Goal: Transaction & Acquisition: Purchase product/service

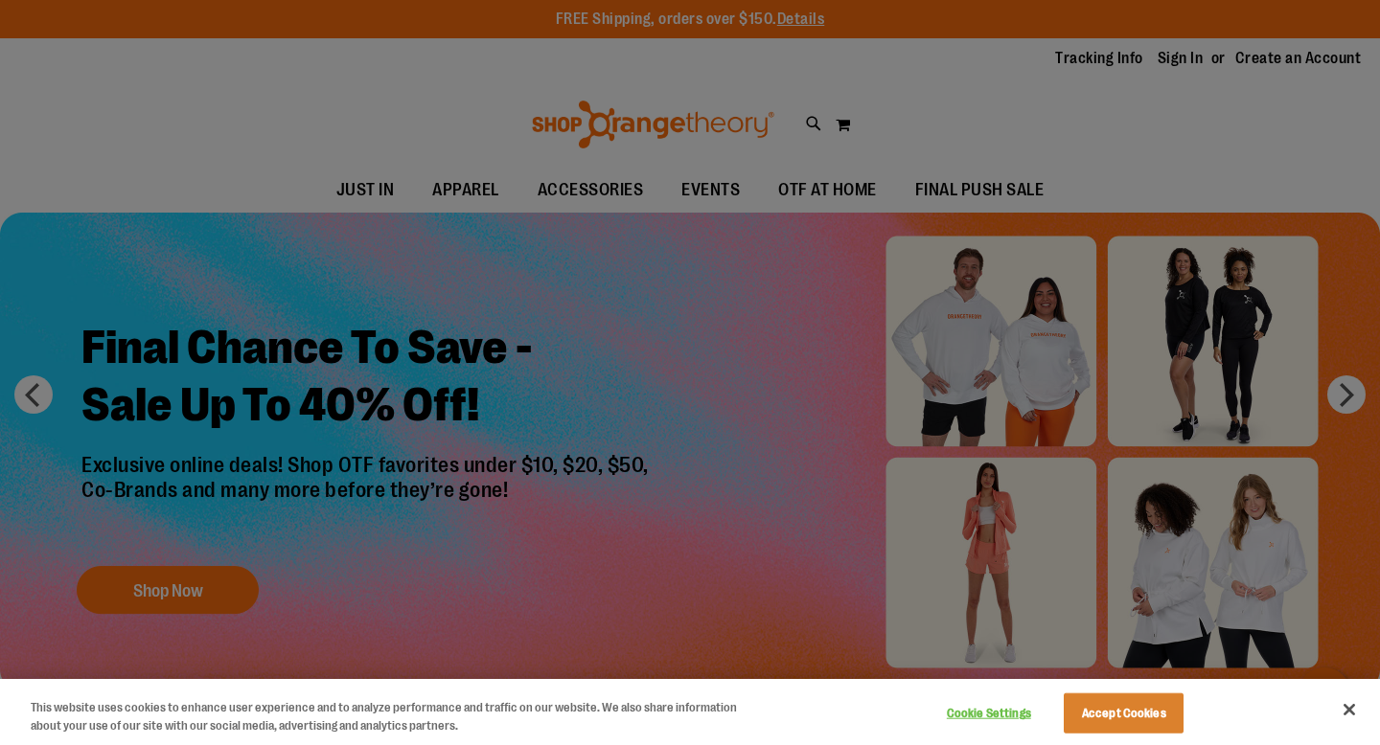
click at [1157, 58] on div at bounding box center [690, 372] width 1380 height 745
click at [1342, 722] on button "Close" at bounding box center [1349, 710] width 42 height 42
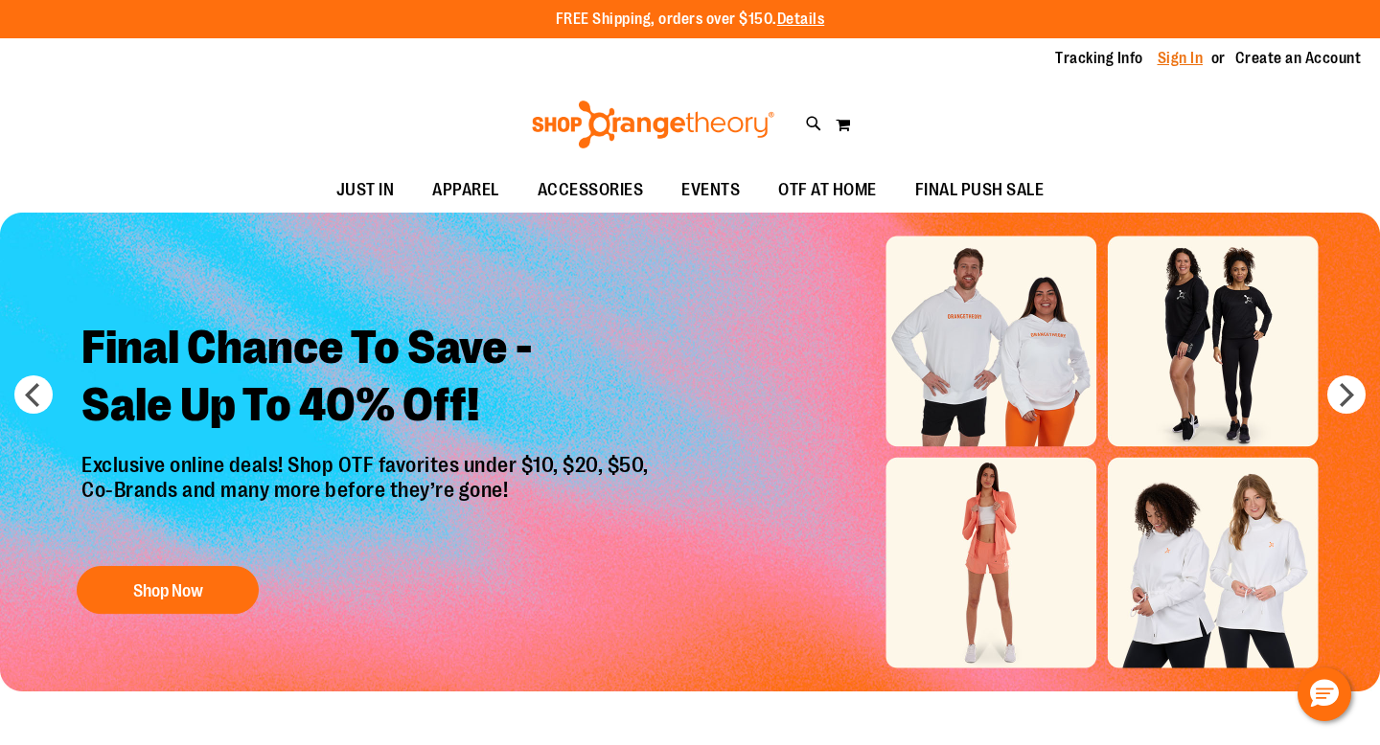
click at [1171, 56] on link "Sign In" at bounding box center [1180, 58] width 46 height 21
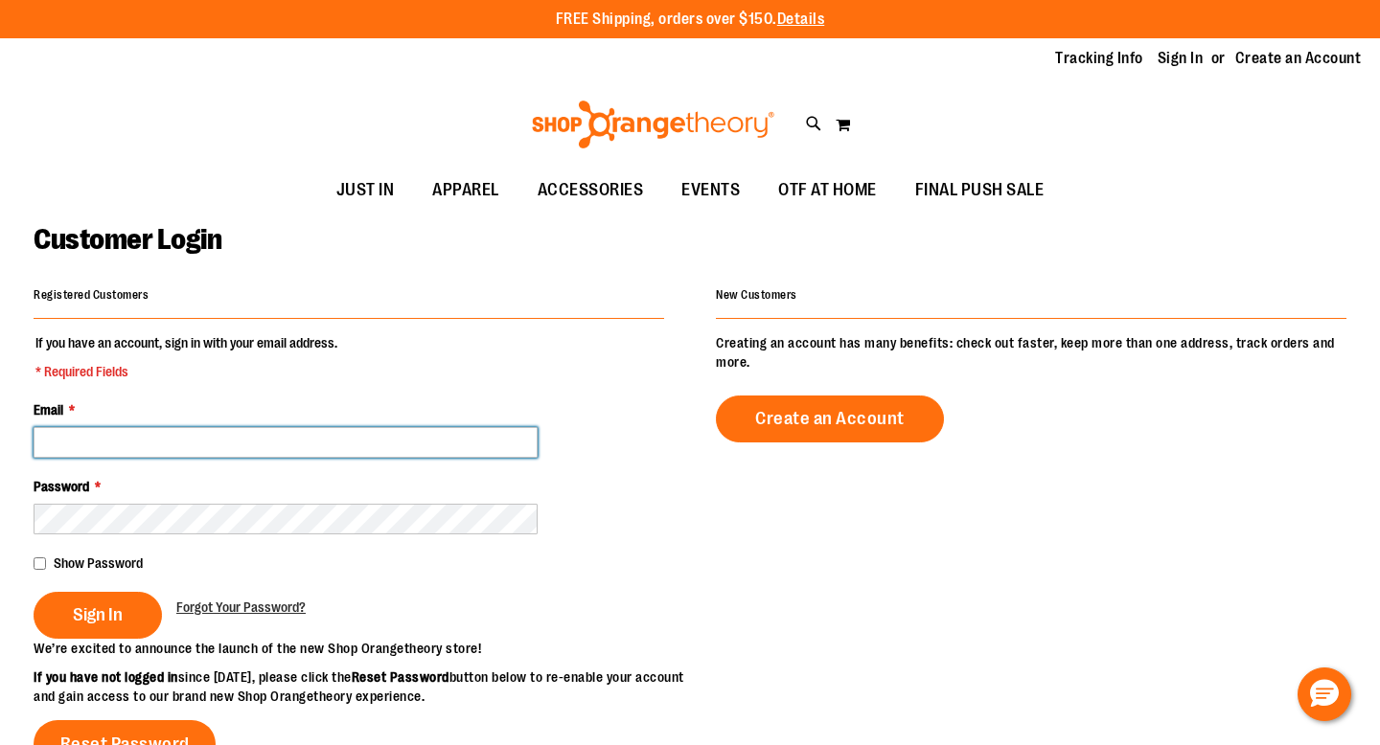
click at [329, 452] on input "Email *" at bounding box center [286, 442] width 504 height 31
click at [164, 442] on input "**********" at bounding box center [286, 442] width 504 height 31
type input "**********"
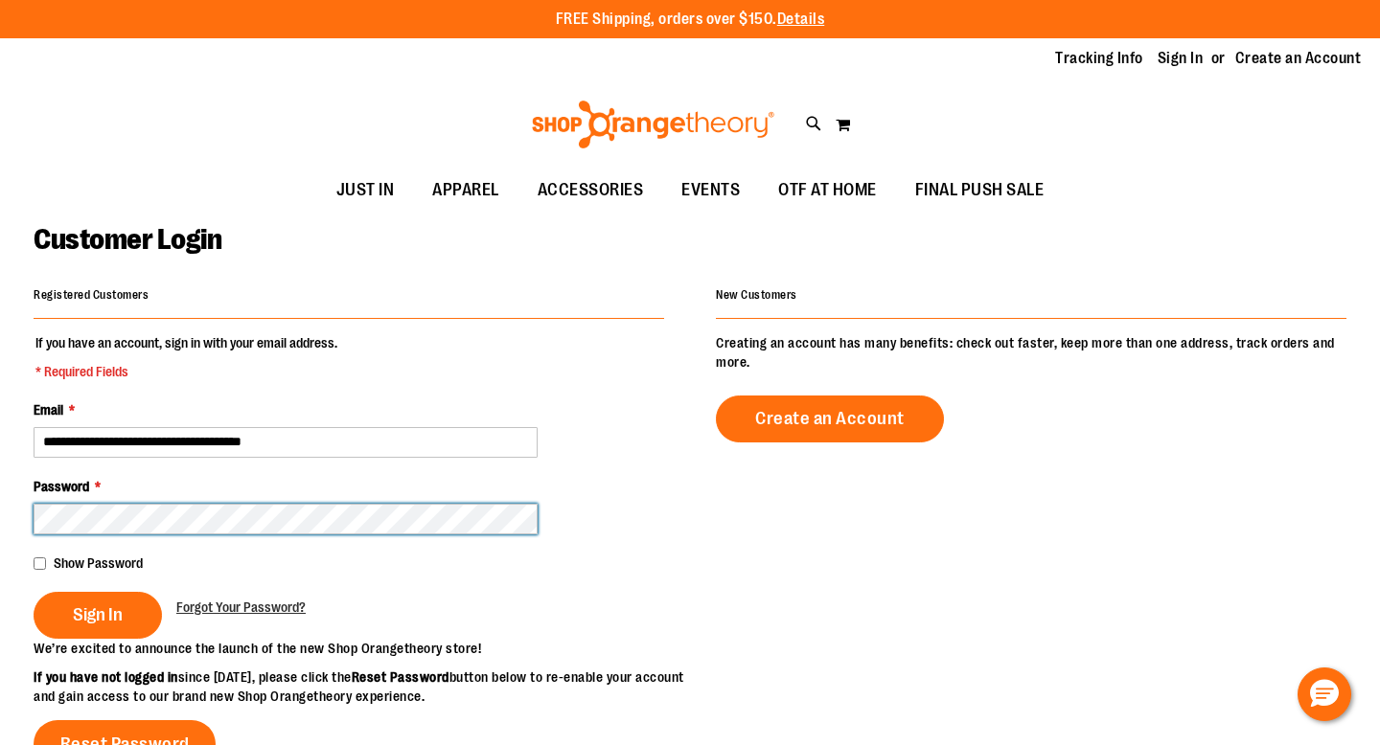
click at [28, 514] on main "**********" at bounding box center [690, 631] width 1380 height 836
click at [34, 592] on button "Sign In" at bounding box center [98, 615] width 128 height 47
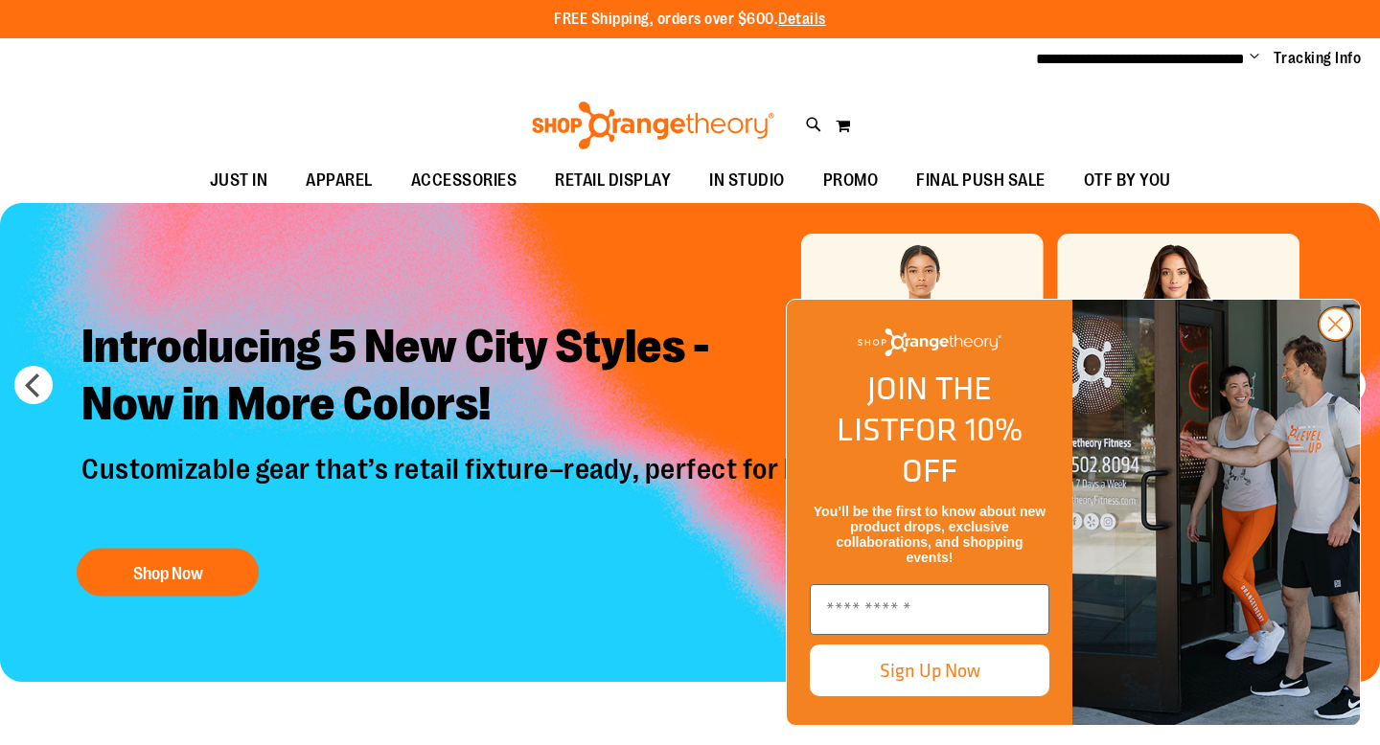
click at [1338, 340] on circle "Close dialog" at bounding box center [1335, 325] width 32 height 32
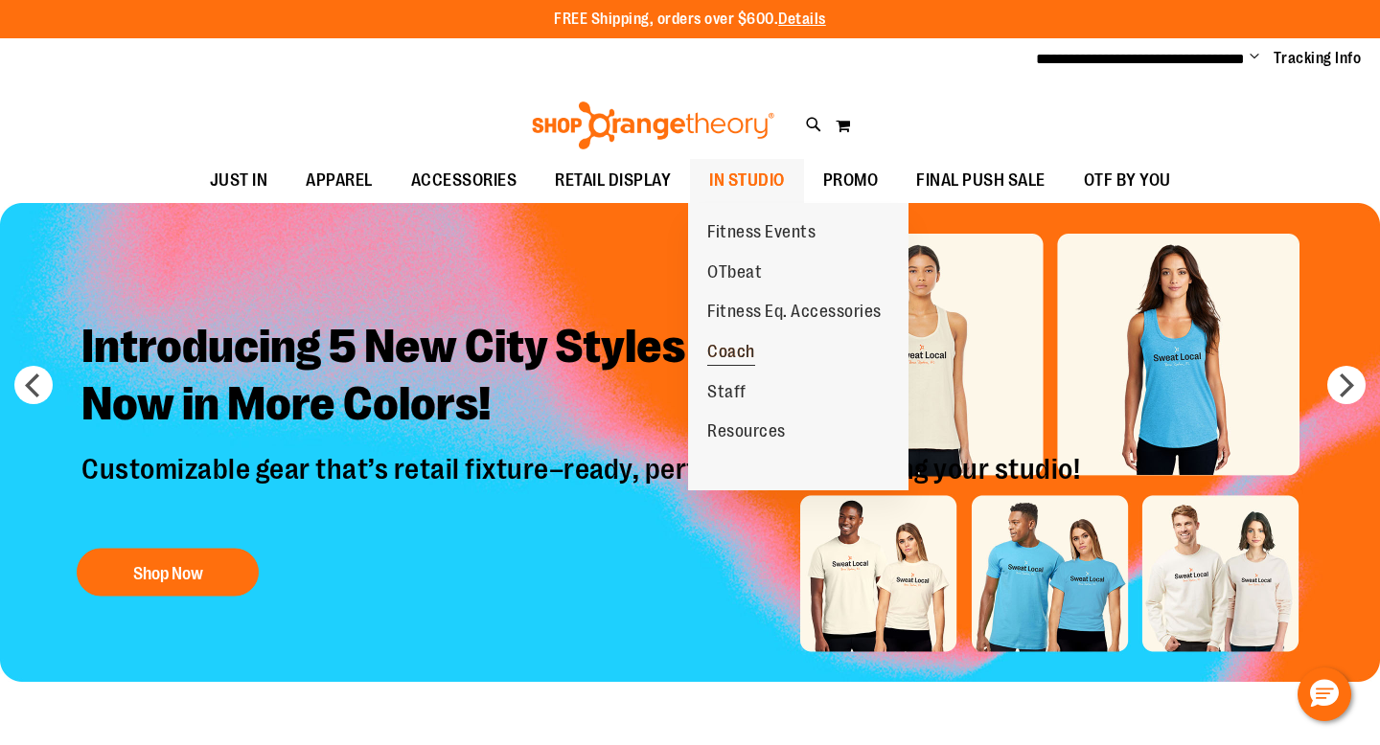
click at [742, 346] on span "Coach" at bounding box center [731, 354] width 48 height 24
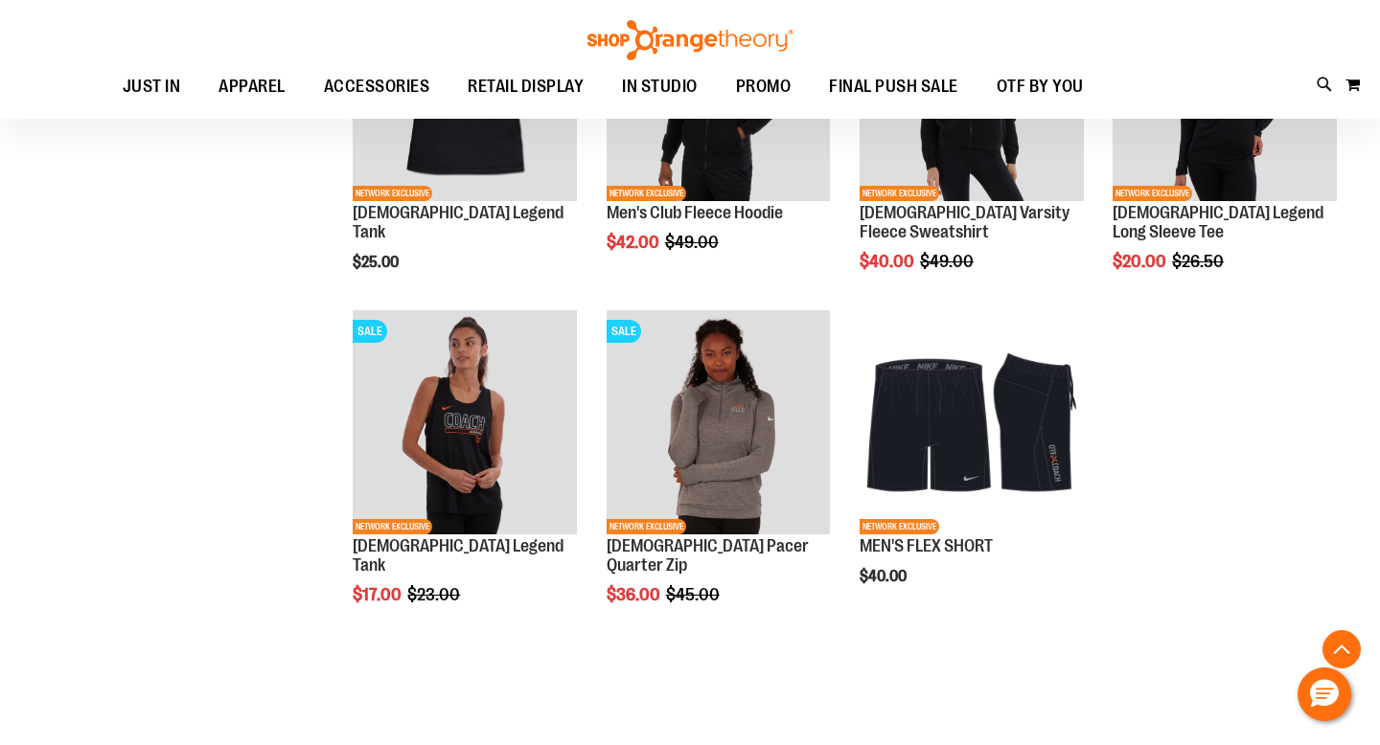
scroll to position [1402, 0]
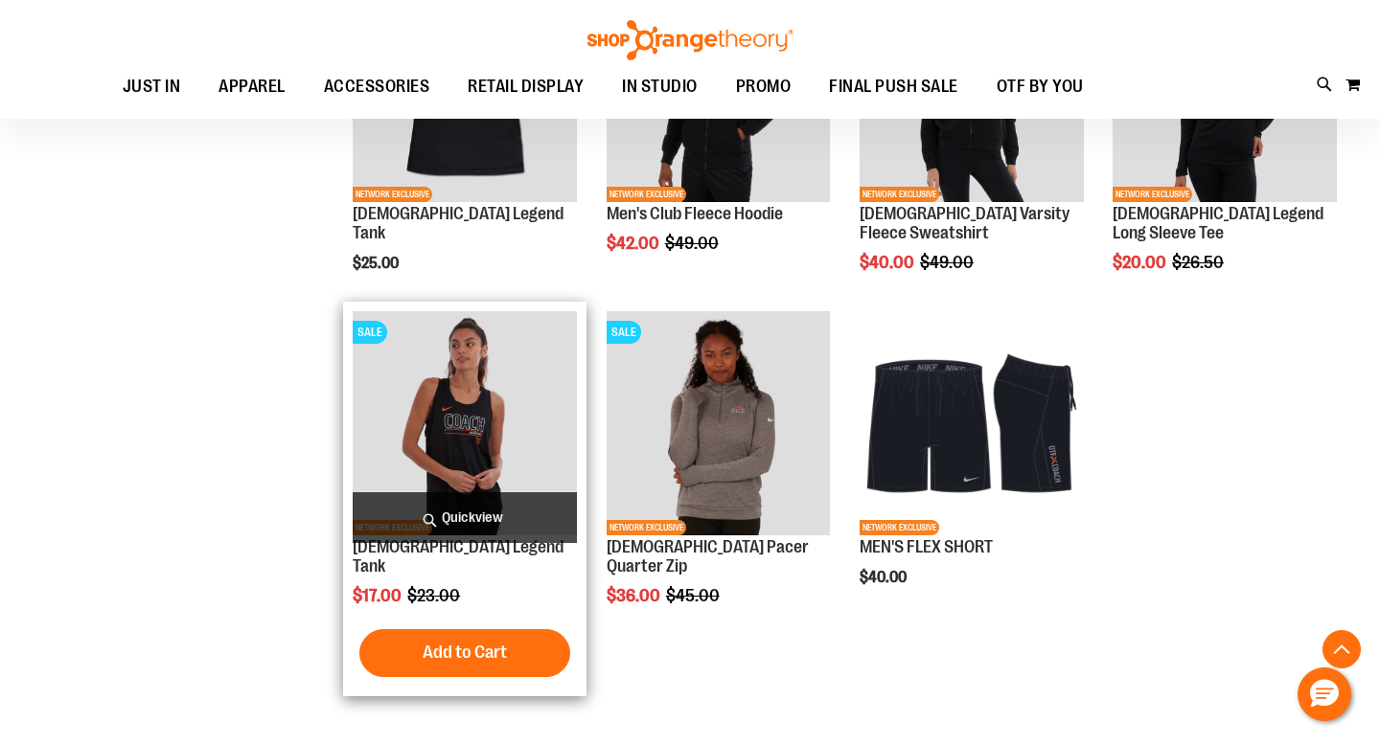
click at [475, 394] on img "product" at bounding box center [465, 423] width 224 height 224
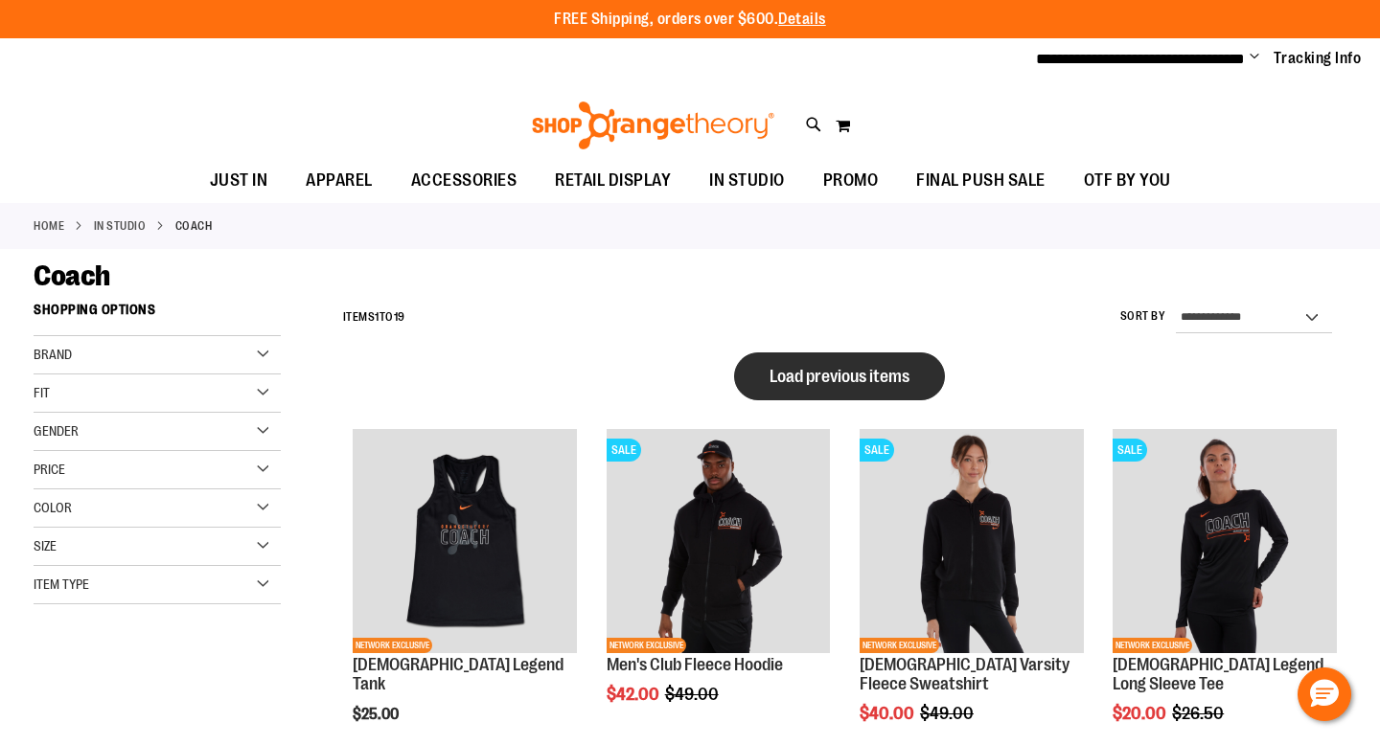
click at [917, 383] on button "Load previous items" at bounding box center [839, 377] width 211 height 48
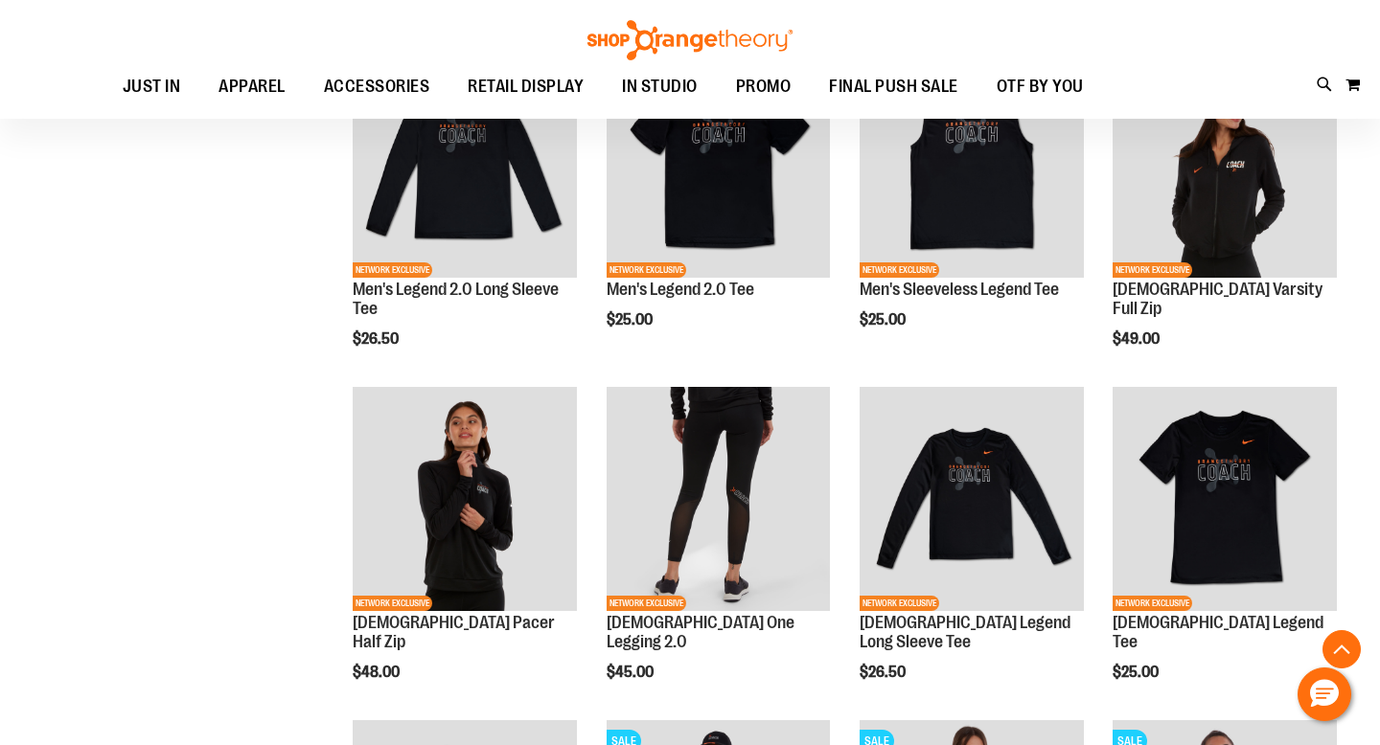
scroll to position [478, 0]
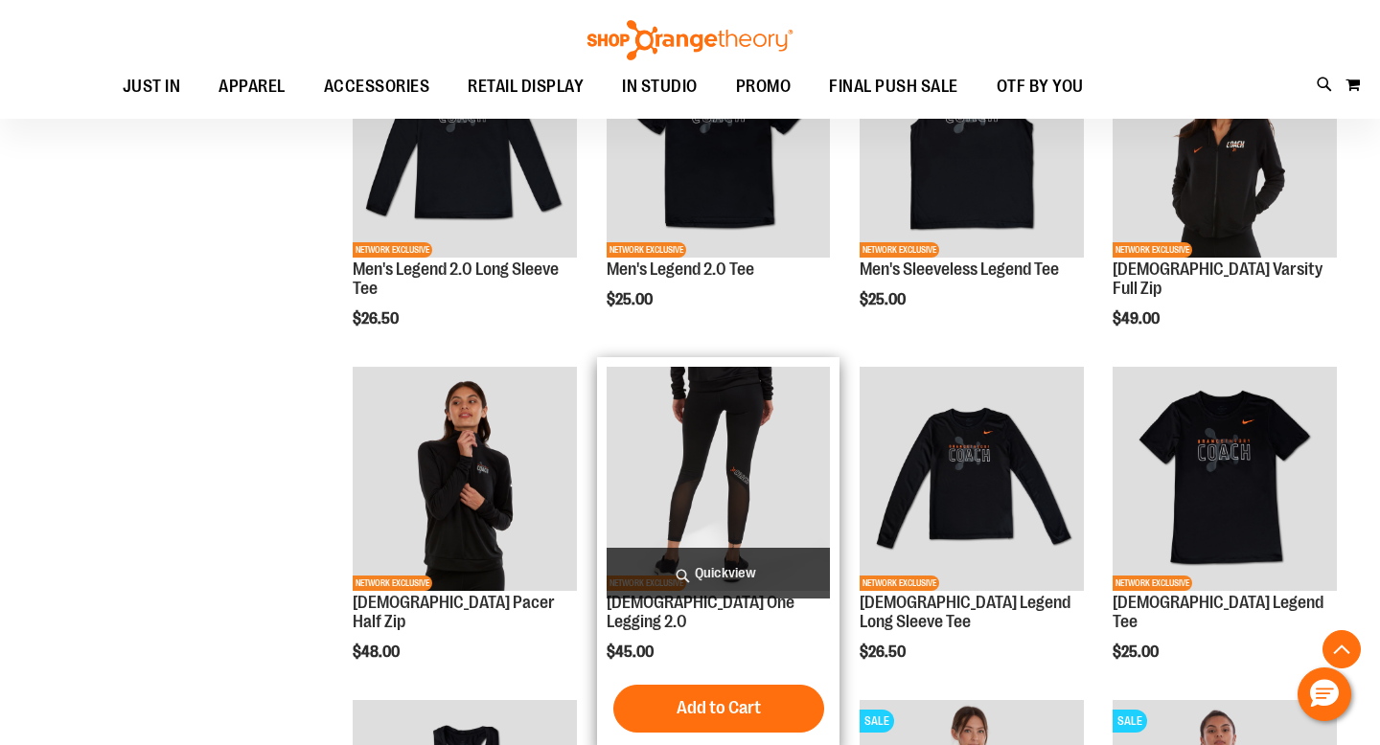
click at [745, 504] on img "product" at bounding box center [719, 479] width 224 height 224
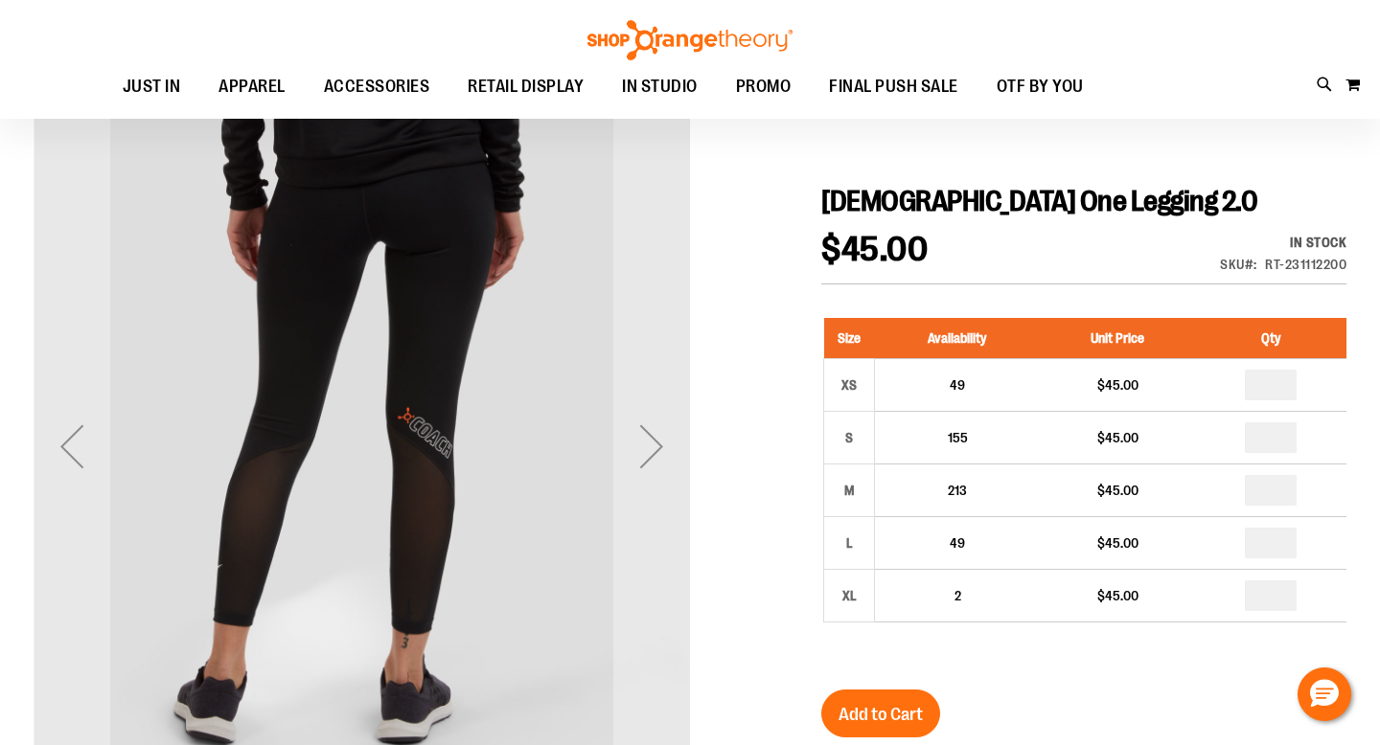
scroll to position [170, 0]
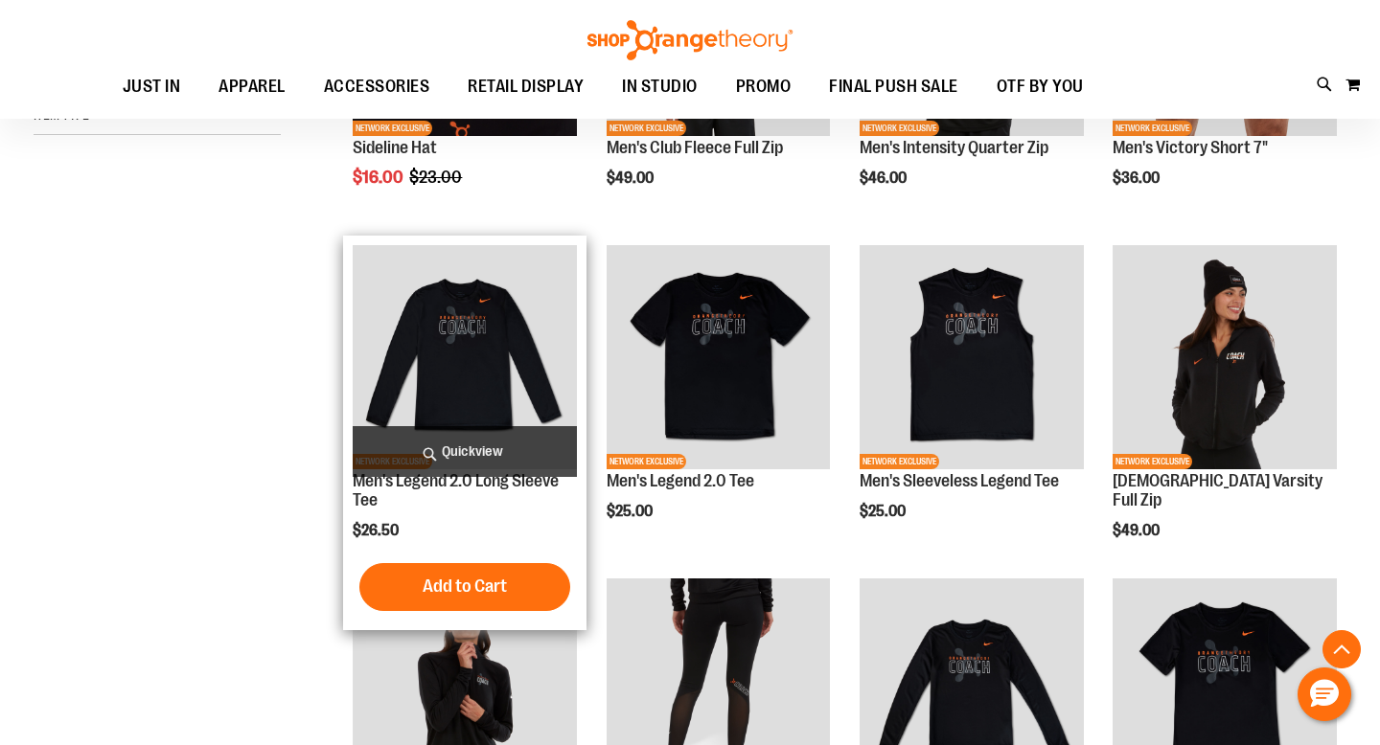
scroll to position [266, 0]
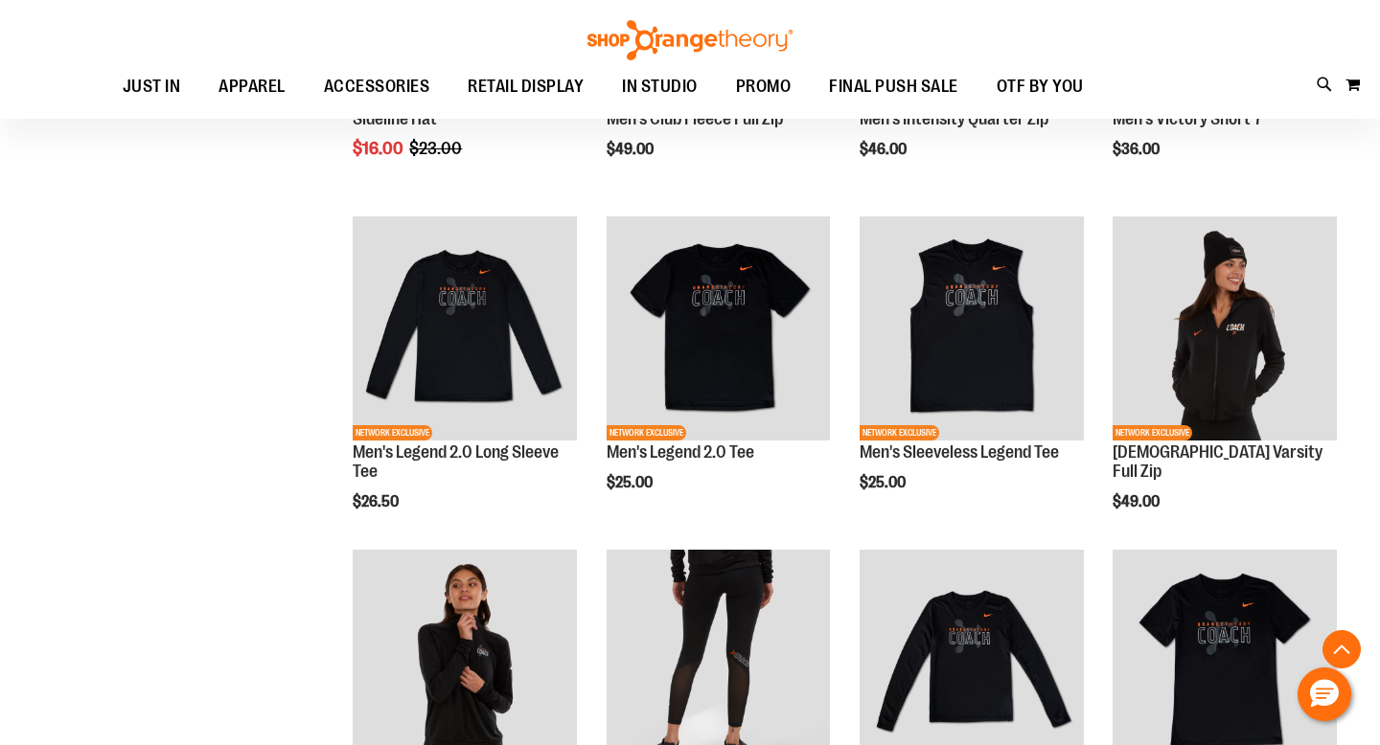
scroll to position [294, 0]
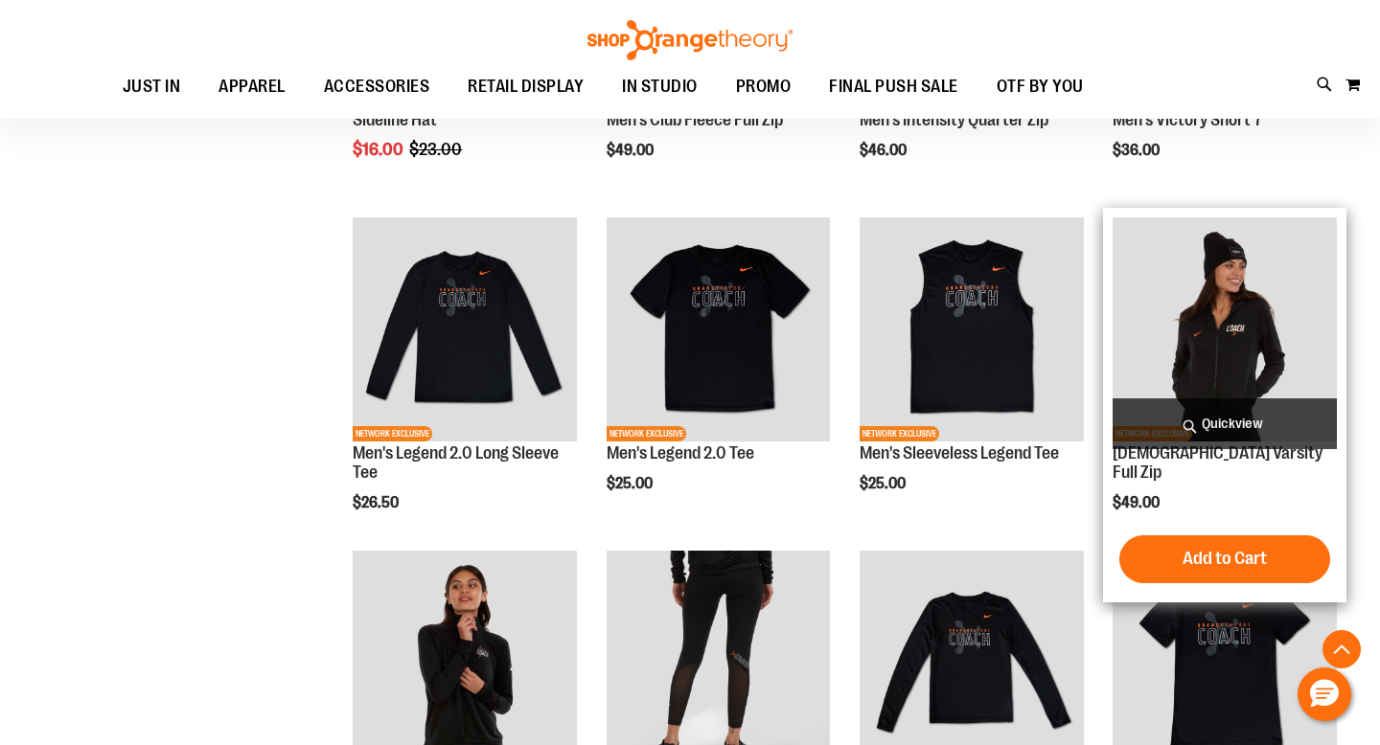
click at [1258, 373] on img "product" at bounding box center [1224, 330] width 224 height 224
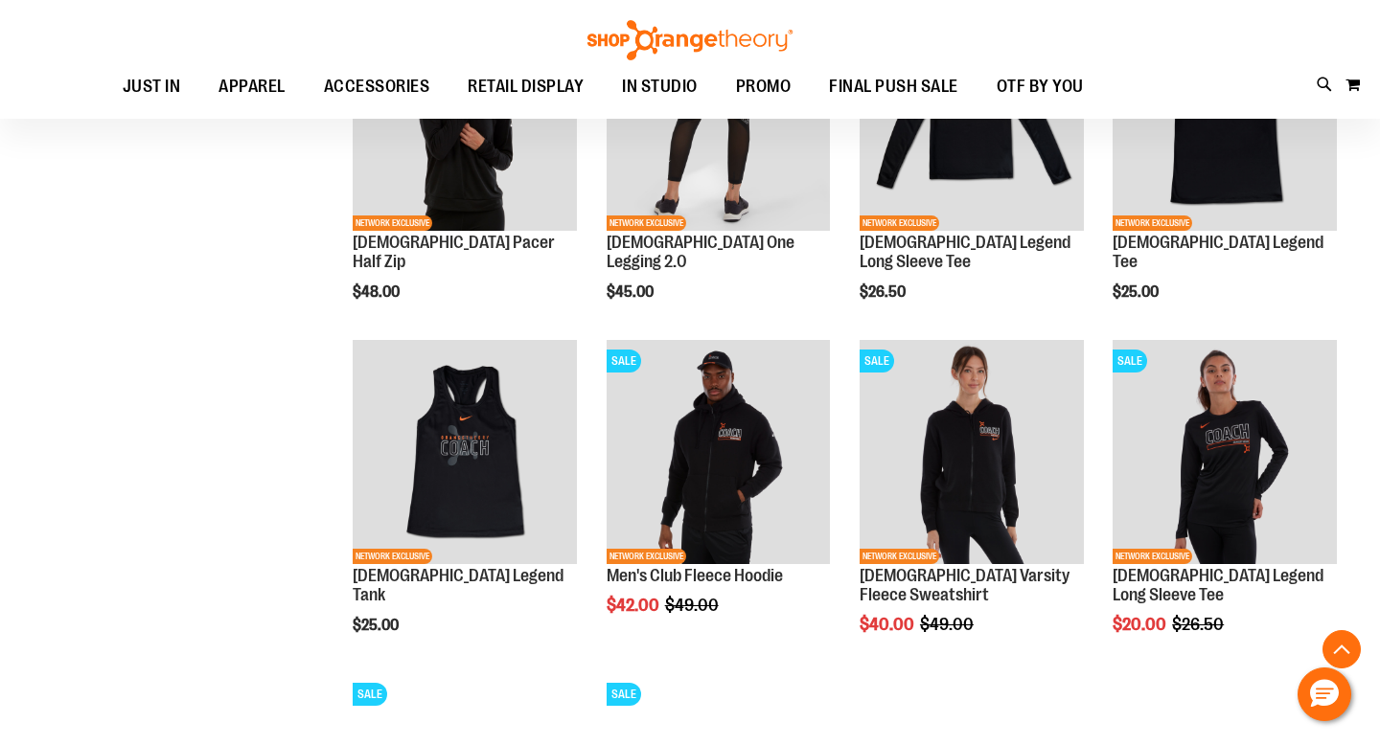
scroll to position [843, 0]
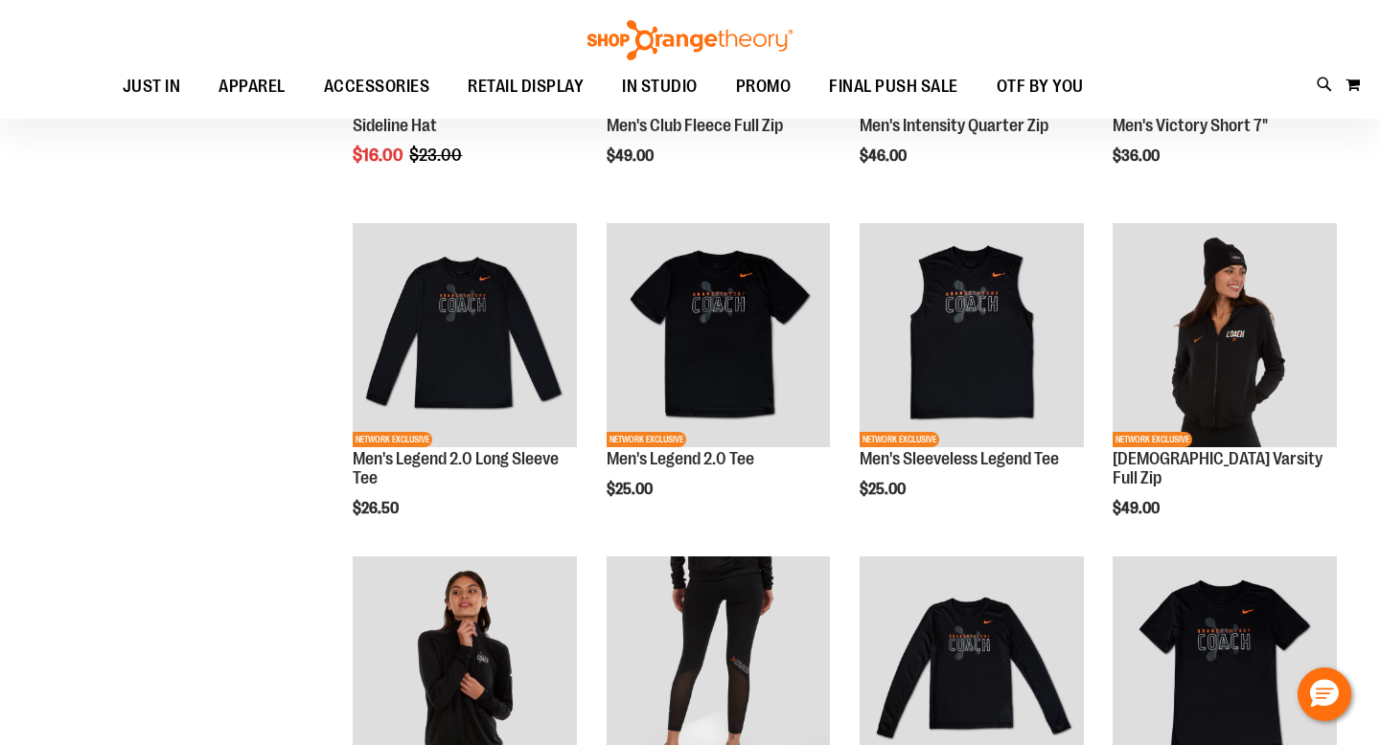
scroll to position [287, 0]
